Goal: Answer question/provide support

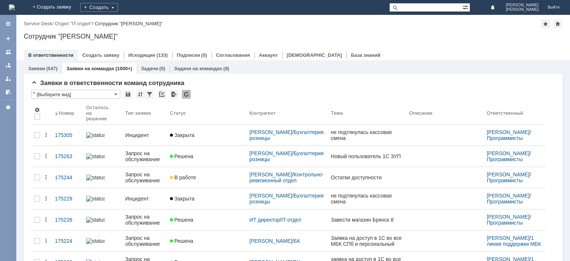
click at [419, 7] on input "text" at bounding box center [425, 7] width 73 height 9
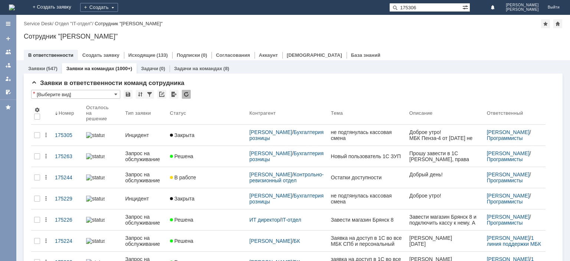
type input "175306"
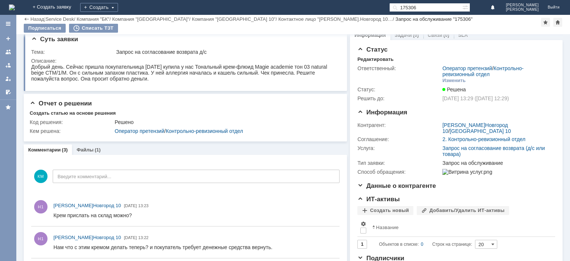
scroll to position [45, 0]
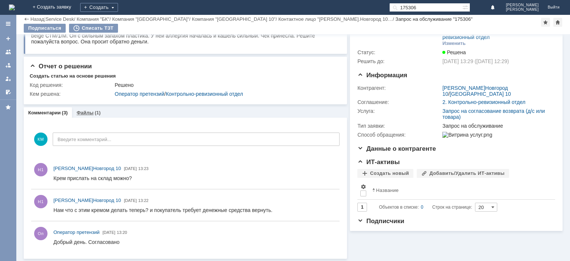
click at [92, 111] on div "Файлы (1)" at bounding box center [88, 112] width 24 height 5
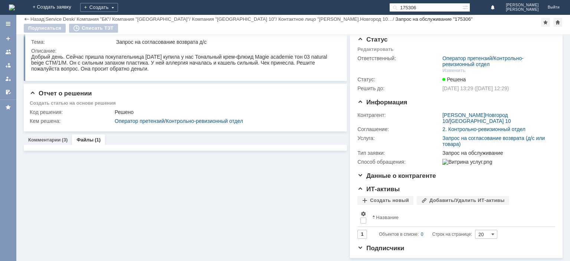
scroll to position [17, 0]
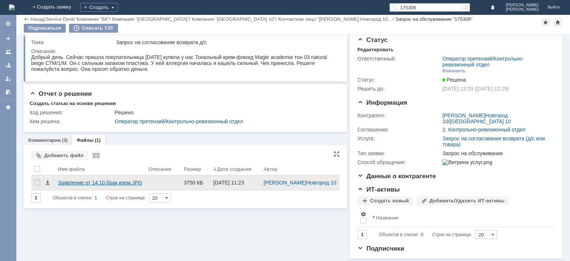
click at [127, 180] on div "Заявление от 14.10.брак крем.JPG" at bounding box center [100, 183] width 85 height 6
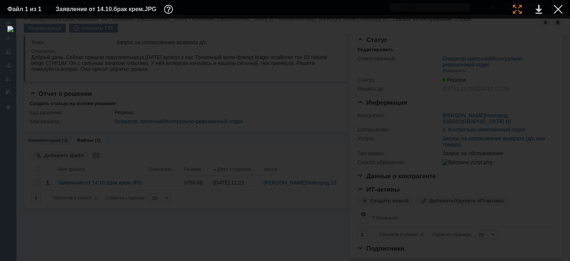
click at [519, 6] on div at bounding box center [517, 9] width 9 height 9
drag, startPoint x: 198, startPoint y: 259, endPoint x: 103, endPoint y: 248, distance: 95.9
click at [103, 248] on div at bounding box center [285, 140] width 570 height 242
click at [554, 8] on div at bounding box center [557, 9] width 9 height 9
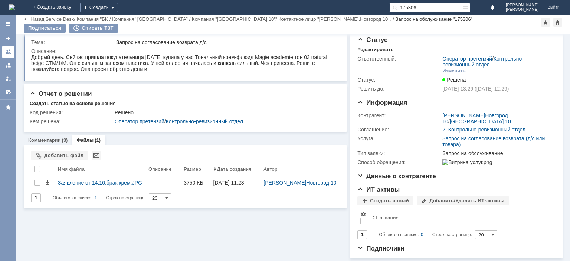
click at [8, 53] on div at bounding box center [8, 52] width 6 height 6
